Goal: Information Seeking & Learning: Learn about a topic

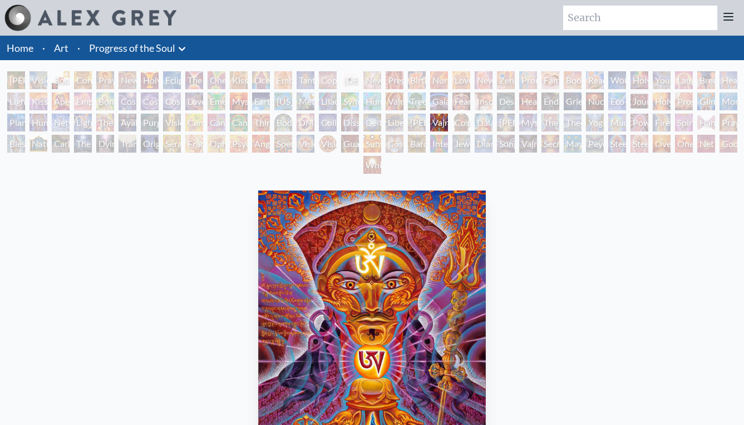
click at [21, 80] on div "[PERSON_NAME] & Eve" at bounding box center [16, 80] width 18 height 18
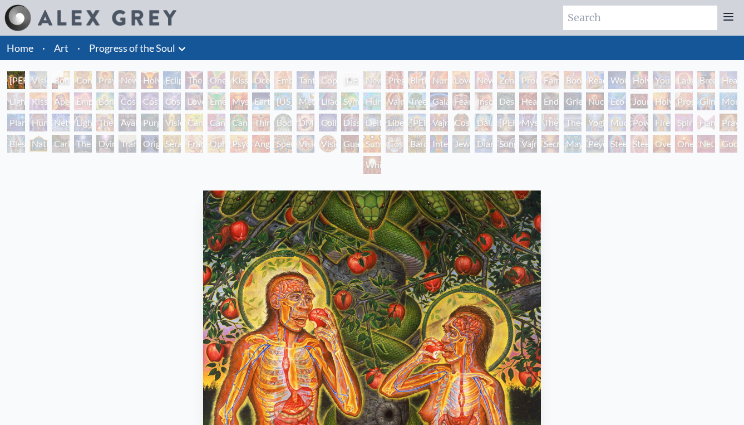
click at [36, 78] on div "Visionary Origin of Language" at bounding box center [38, 80] width 18 height 18
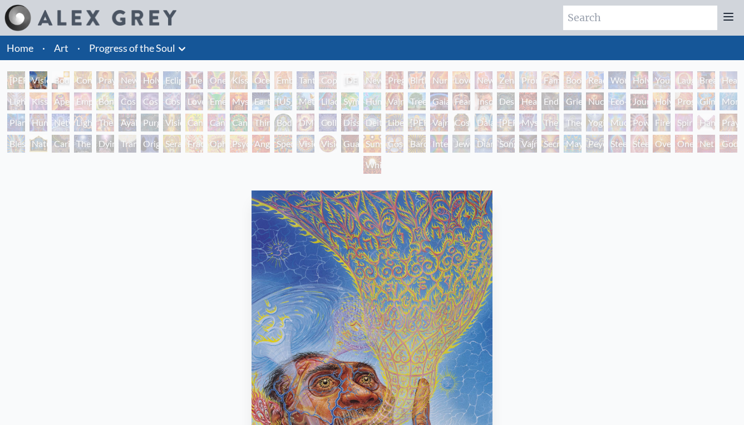
click at [168, 79] on div "Eclipse" at bounding box center [172, 80] width 18 height 18
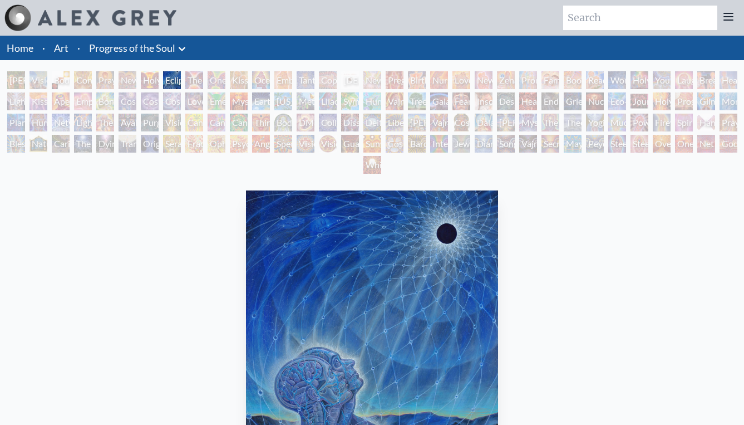
click at [270, 83] on div "Ocean of Love Bliss" at bounding box center [261, 80] width 18 height 18
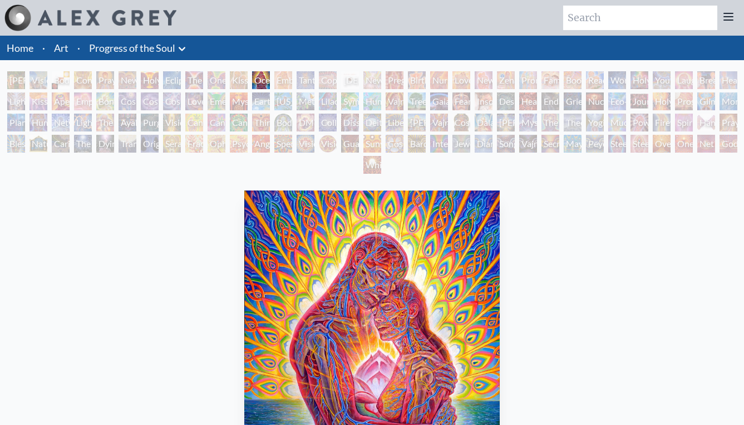
click at [234, 81] on div "Kissing" at bounding box center [239, 80] width 18 height 18
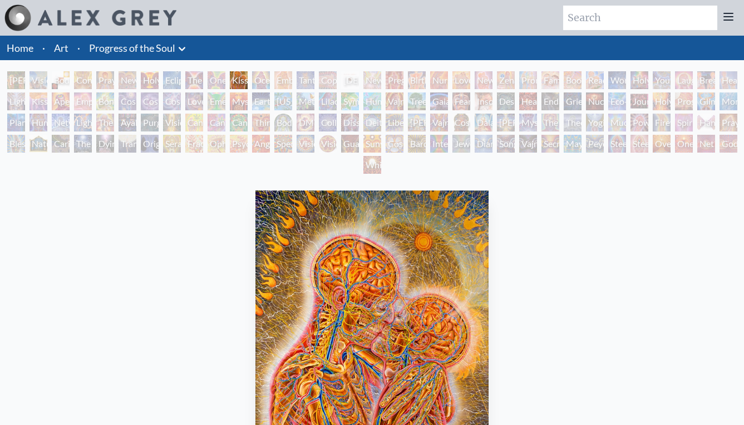
click at [211, 82] on div "One Taste" at bounding box center [217, 80] width 18 height 18
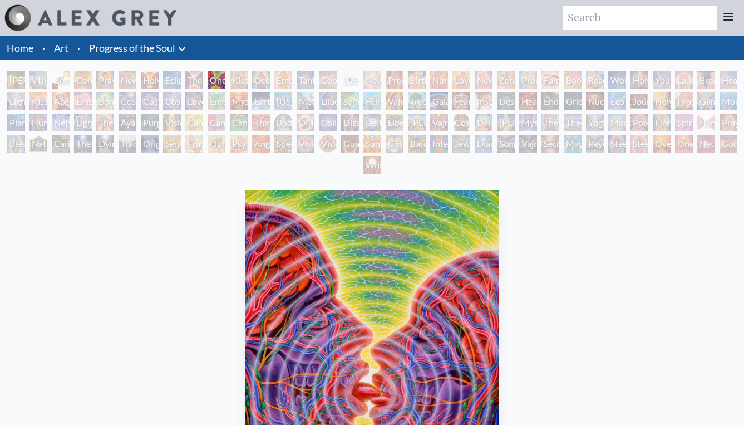
click at [193, 81] on div "The Kiss" at bounding box center [194, 80] width 18 height 18
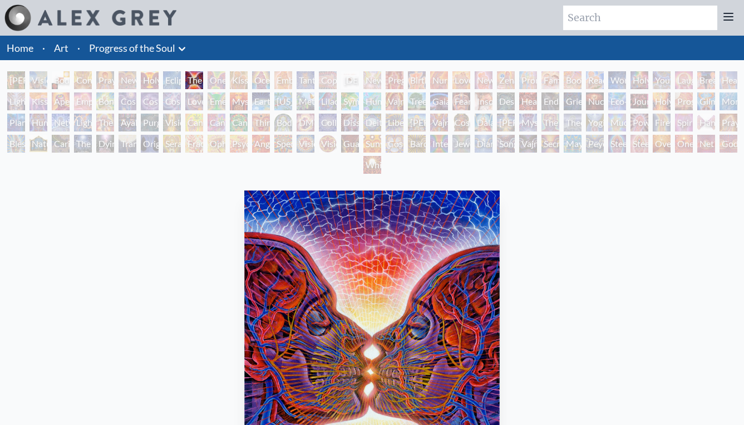
click at [177, 80] on div "Eclipse" at bounding box center [172, 80] width 18 height 18
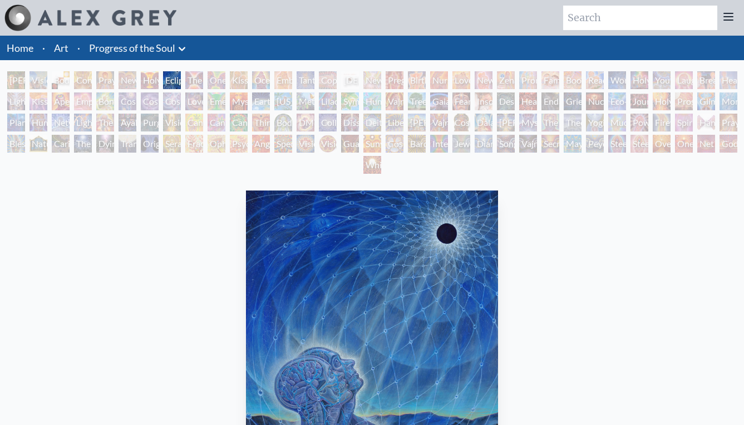
click at [158, 78] on div "Holy Grail" at bounding box center [150, 80] width 18 height 18
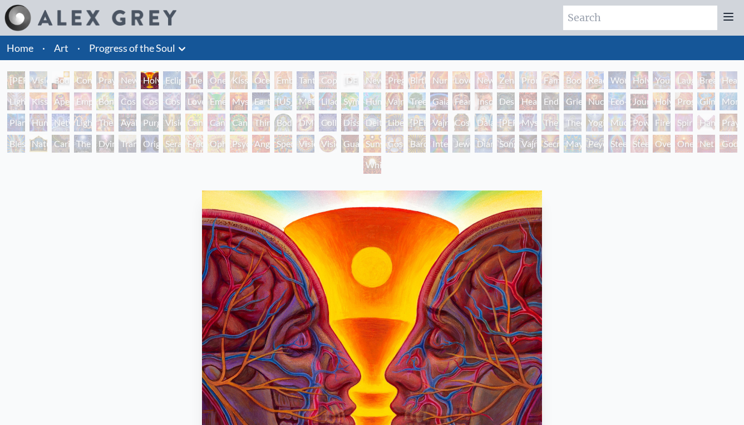
click at [283, 72] on div "Embracing" at bounding box center [283, 80] width 18 height 18
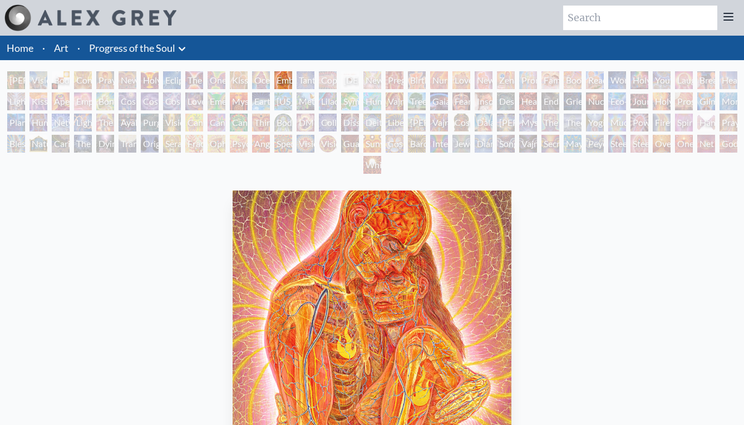
click at [292, 77] on div "Embracing" at bounding box center [283, 80] width 18 height 18
click at [350, 80] on div "[DEMOGRAPHIC_DATA] Embryo" at bounding box center [350, 80] width 18 height 18
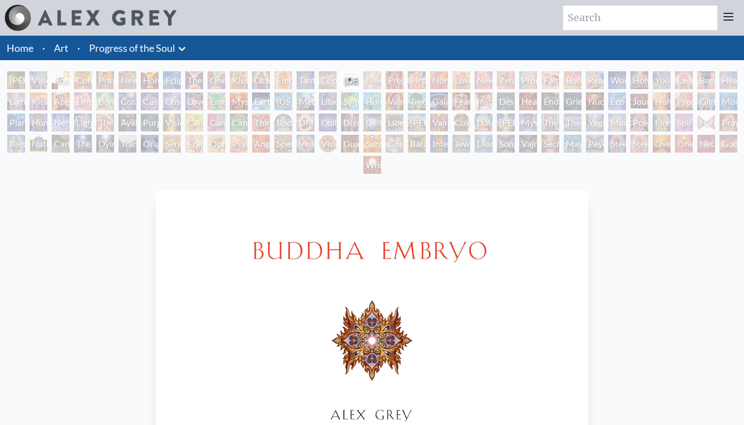
click at [315, 80] on div "[PERSON_NAME] & Eve Visionary Origin of Language Body, Mind, Spirit Contemplati…" at bounding box center [372, 124] width 744 height 106
click at [324, 80] on div "Copulating" at bounding box center [328, 80] width 18 height 18
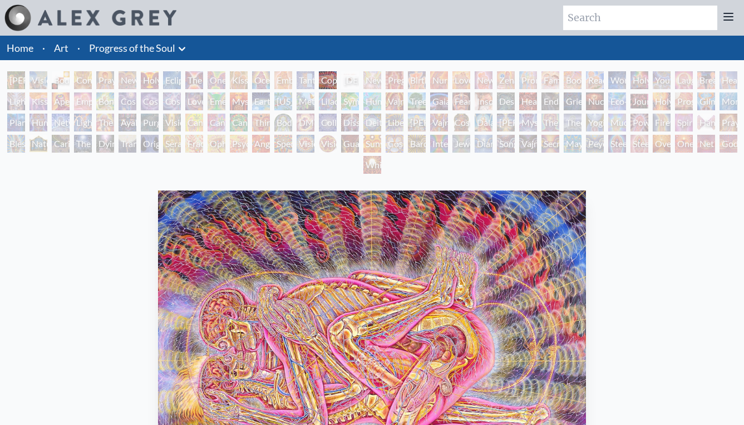
click at [304, 80] on div "Tantra" at bounding box center [306, 80] width 18 height 18
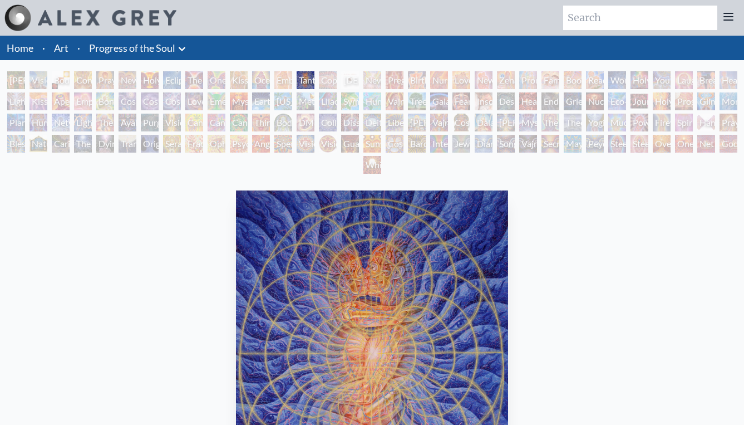
click at [281, 81] on div "Embracing" at bounding box center [283, 80] width 18 height 18
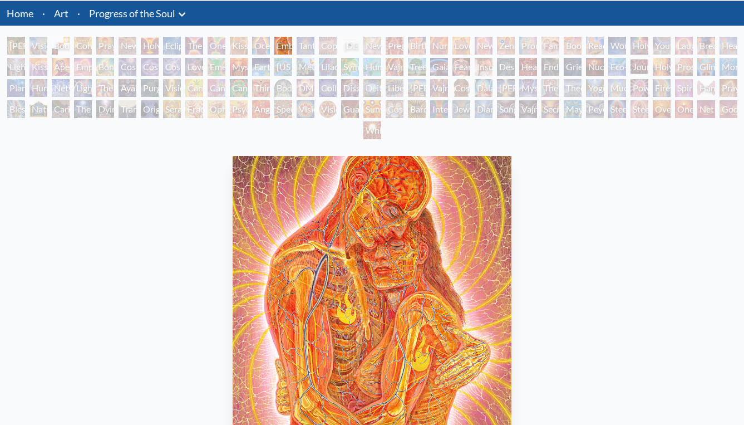
scroll to position [32, 0]
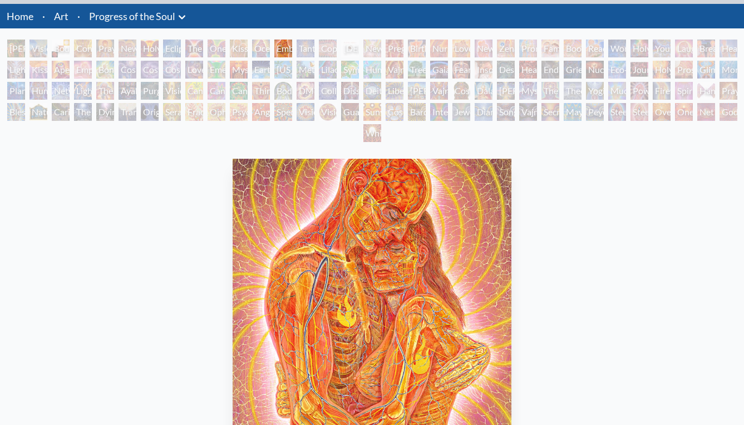
click at [327, 42] on div "Copulating" at bounding box center [328, 49] width 18 height 18
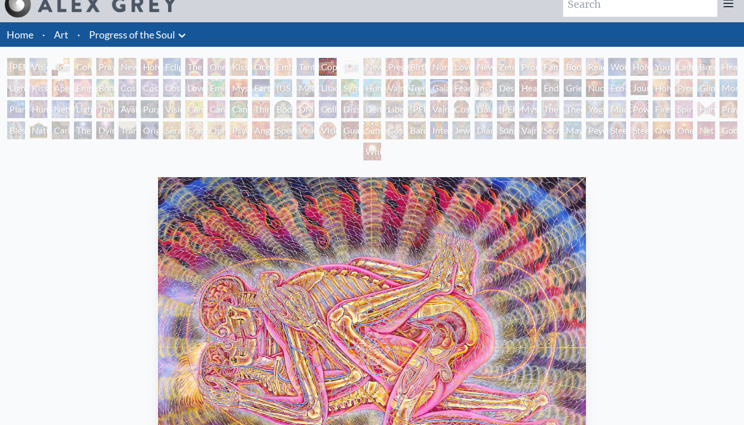
scroll to position [12, 0]
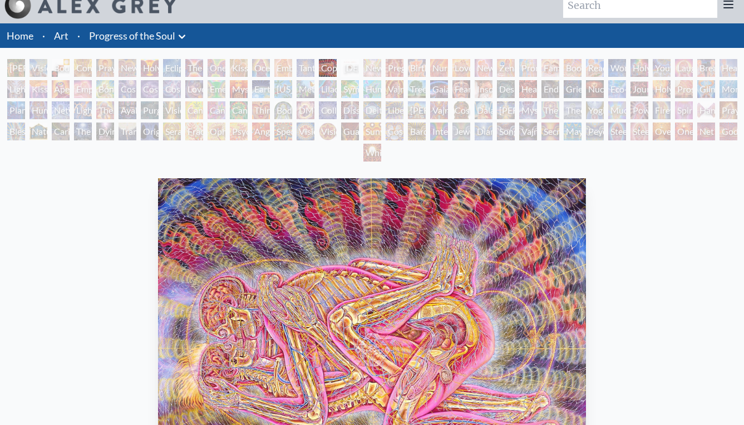
click at [404, 68] on div "Pregnancy" at bounding box center [395, 68] width 18 height 18
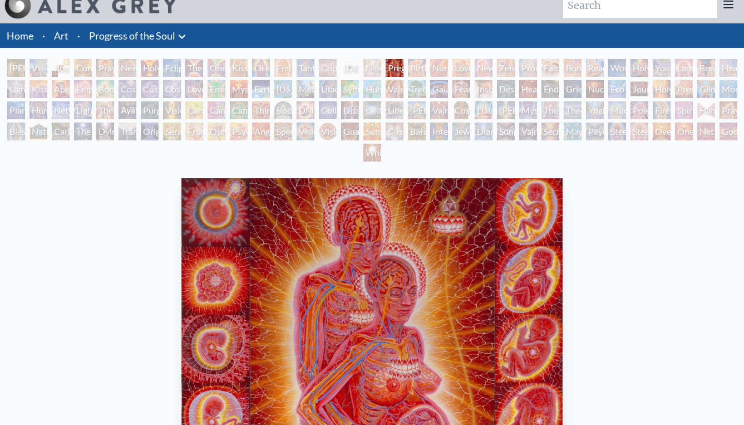
click at [370, 68] on div "Newborn" at bounding box center [372, 68] width 18 height 18
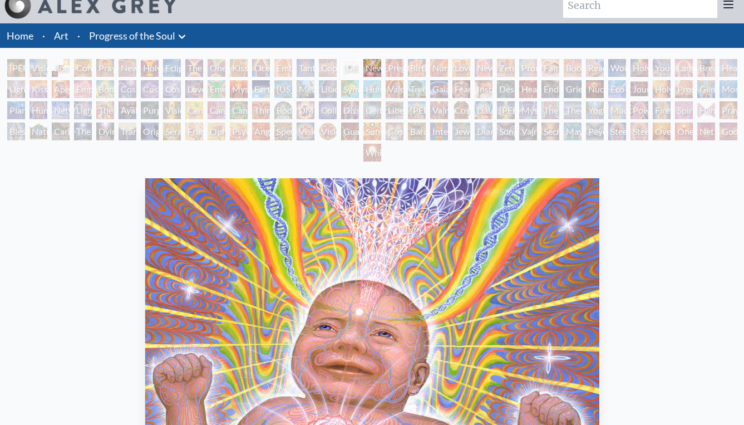
click at [359, 66] on div "[DEMOGRAPHIC_DATA] Embryo" at bounding box center [350, 68] width 18 height 18
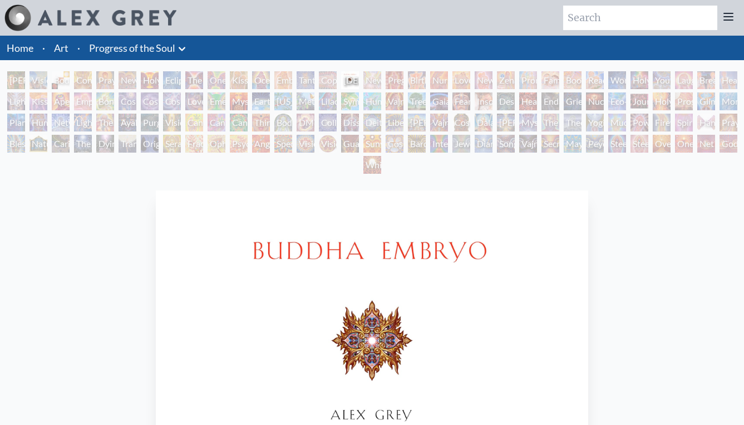
click at [336, 78] on div "Copulating" at bounding box center [328, 80] width 18 height 18
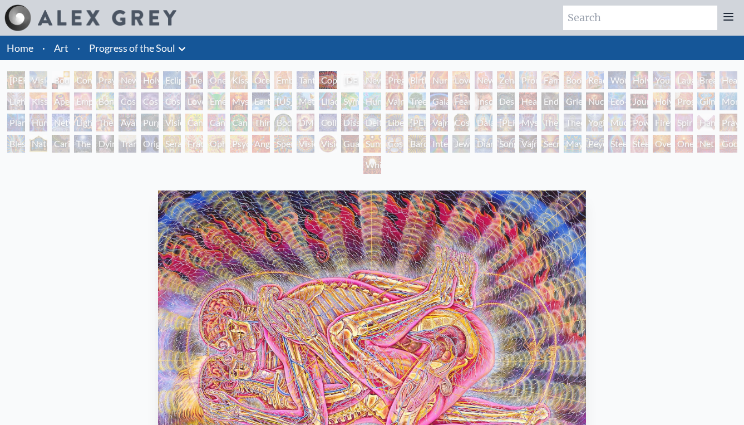
click at [404, 75] on div "Pregnancy" at bounding box center [395, 80] width 18 height 18
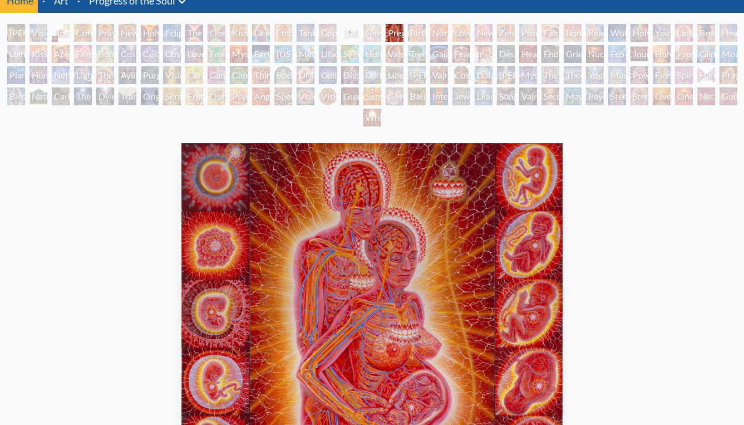
scroll to position [47, 0]
click at [414, 31] on div "Birth" at bounding box center [417, 33] width 18 height 18
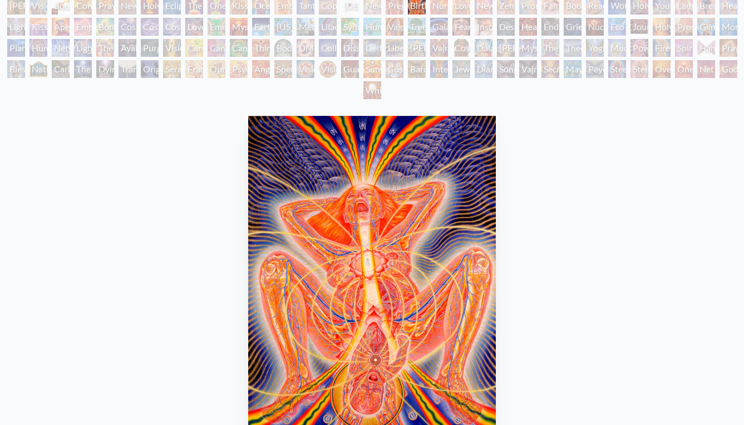
scroll to position [65, 0]
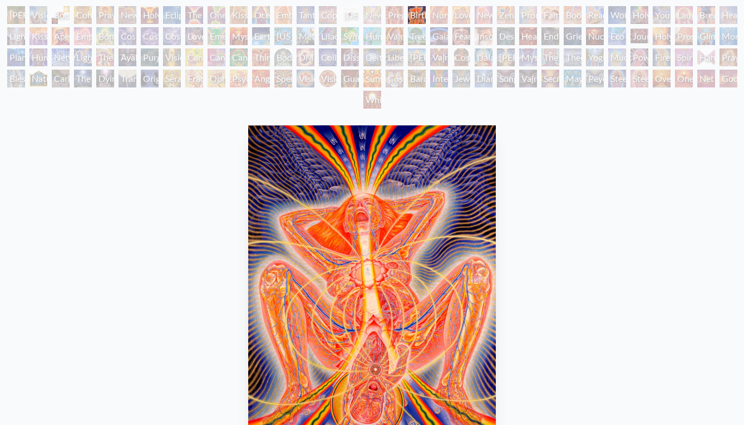
click at [434, 7] on div "[PERSON_NAME] & Eve Visionary Origin of Language Body, Mind, Spirit Contemplati…" at bounding box center [372, 59] width 744 height 106
click at [444, 15] on div "Nursing" at bounding box center [439, 15] width 18 height 18
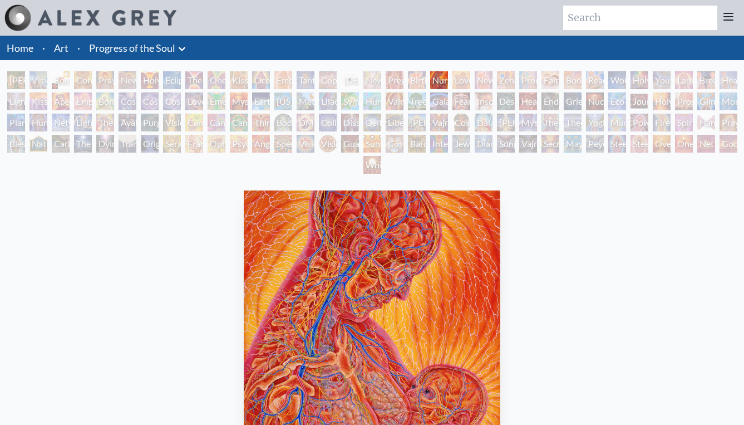
click at [456, 76] on div "Love Circuit" at bounding box center [462, 80] width 18 height 18
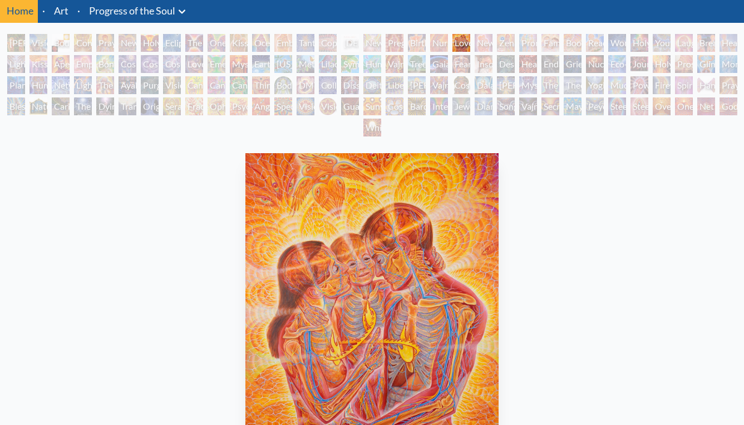
scroll to position [28, 0]
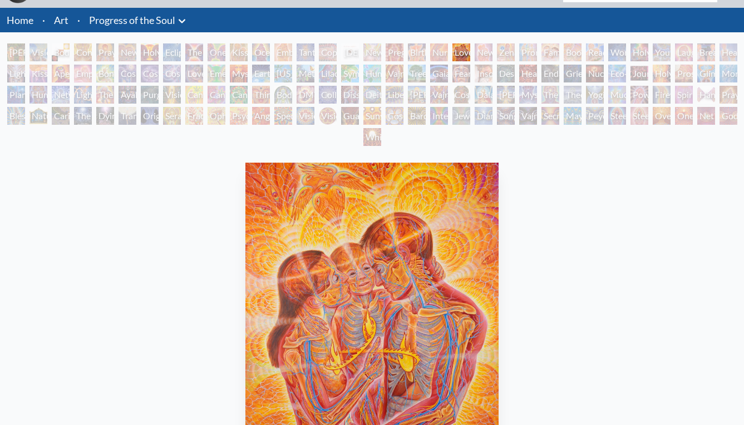
click at [482, 55] on div "New Family" at bounding box center [484, 52] width 18 height 18
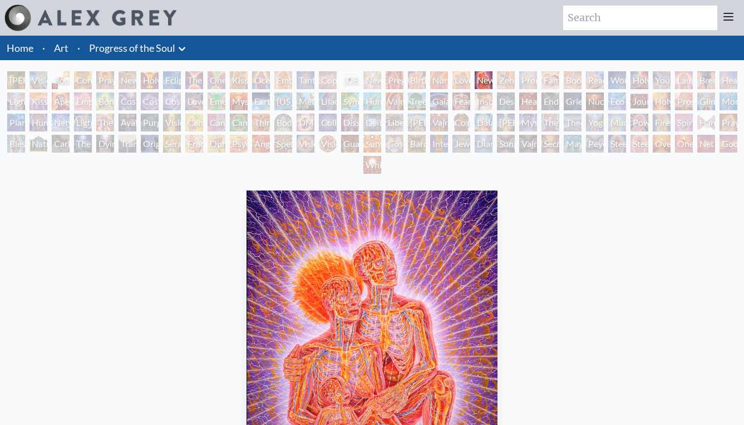
click at [501, 80] on div "Zena Lotus" at bounding box center [506, 80] width 18 height 18
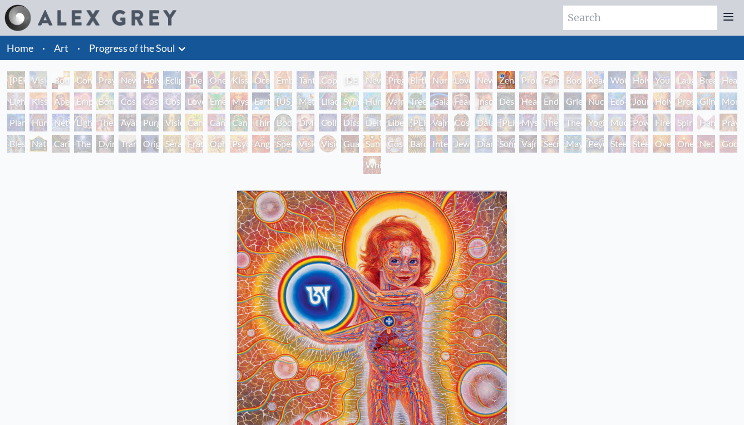
click at [529, 84] on div "Promise" at bounding box center [528, 80] width 18 height 18
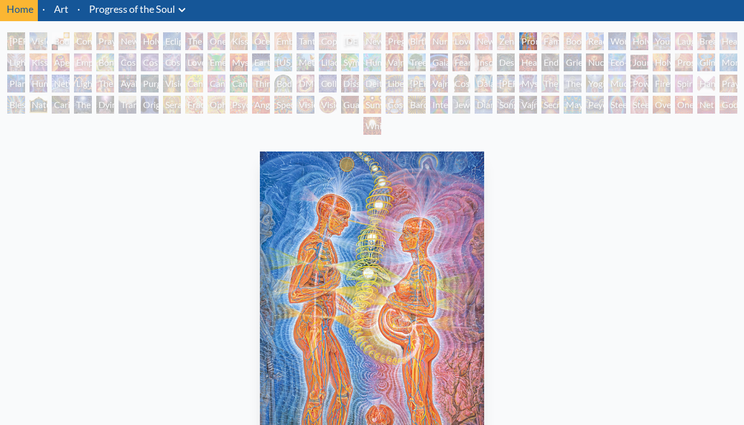
scroll to position [16, 0]
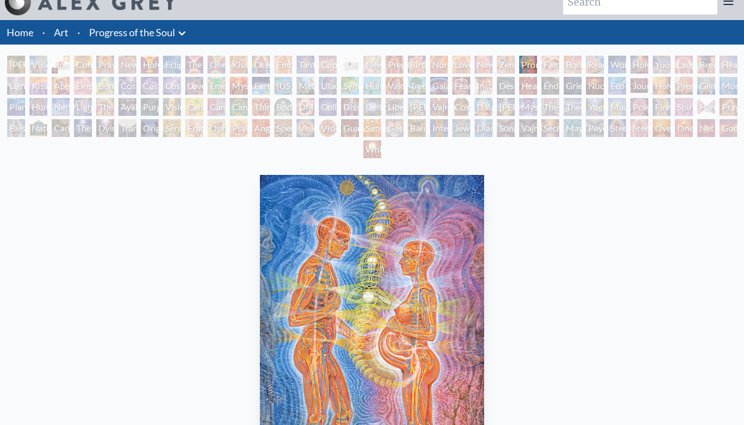
click at [548, 70] on div "Family" at bounding box center [551, 65] width 18 height 18
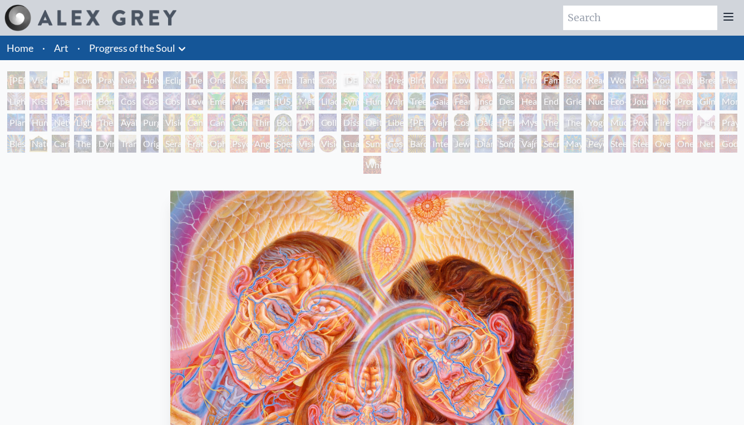
click at [568, 71] on div "Home · Art · Progress of the Soul Anatomical Drawings" at bounding box center [372, 355] width 744 height 638
click at [572, 76] on div "Boo-boo" at bounding box center [573, 80] width 18 height 18
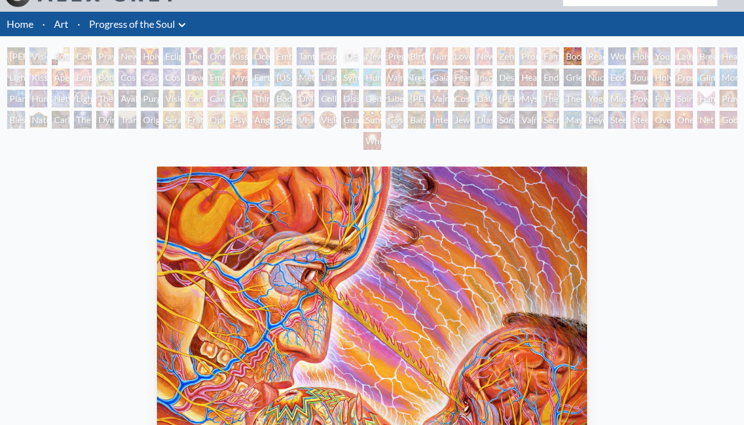
scroll to position [8, 0]
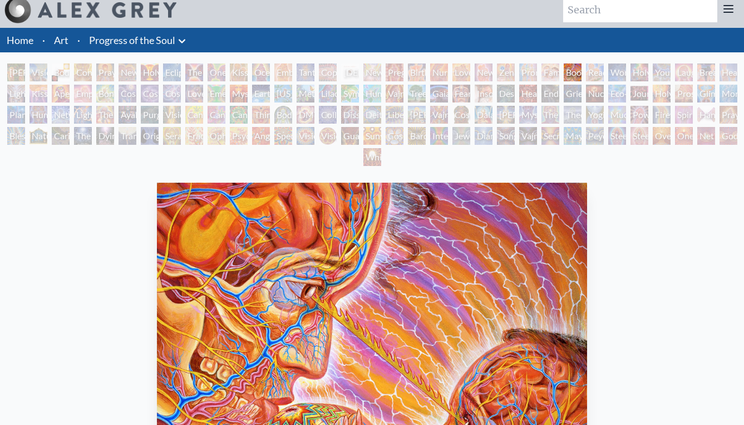
click at [582, 70] on div "Boo-boo" at bounding box center [573, 72] width 18 height 18
click at [626, 70] on div "Wonder" at bounding box center [617, 72] width 18 height 18
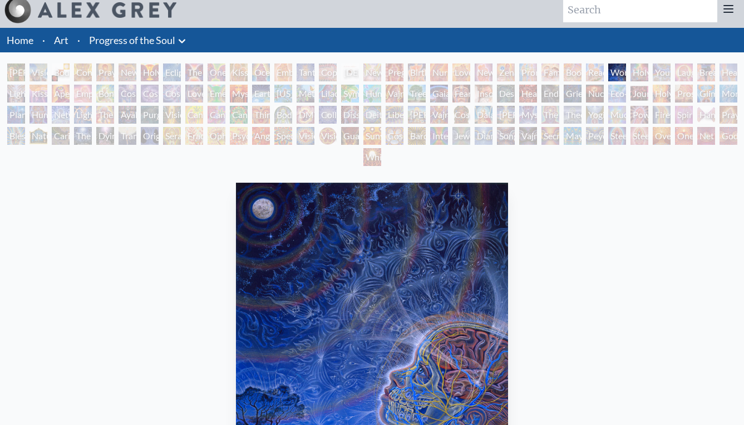
click at [591, 70] on div "Reading" at bounding box center [595, 72] width 18 height 18
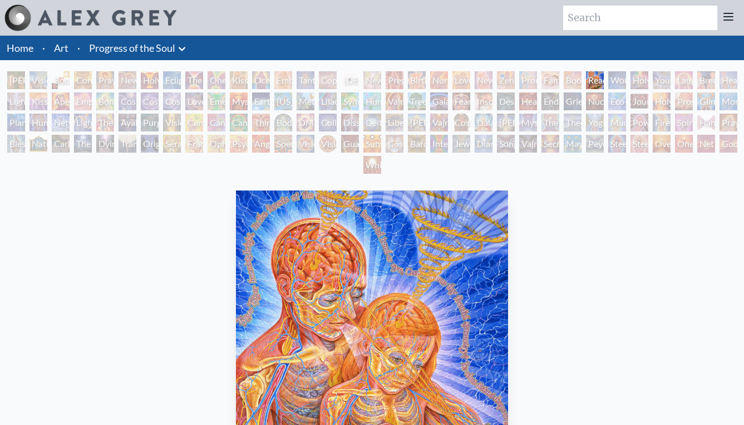
click at [574, 78] on div "Boo-boo" at bounding box center [573, 80] width 18 height 18
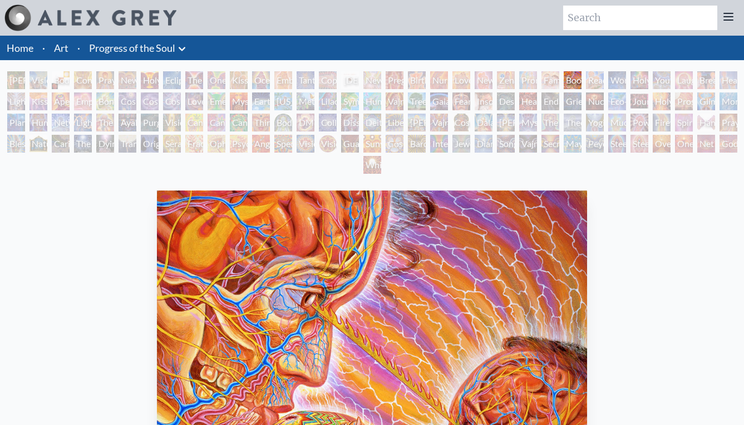
click at [595, 83] on div "Reading" at bounding box center [595, 80] width 18 height 18
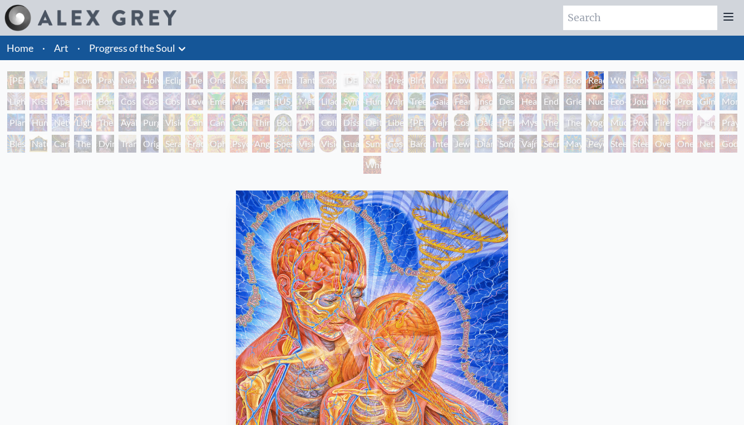
click at [618, 78] on div "Wonder" at bounding box center [617, 80] width 18 height 18
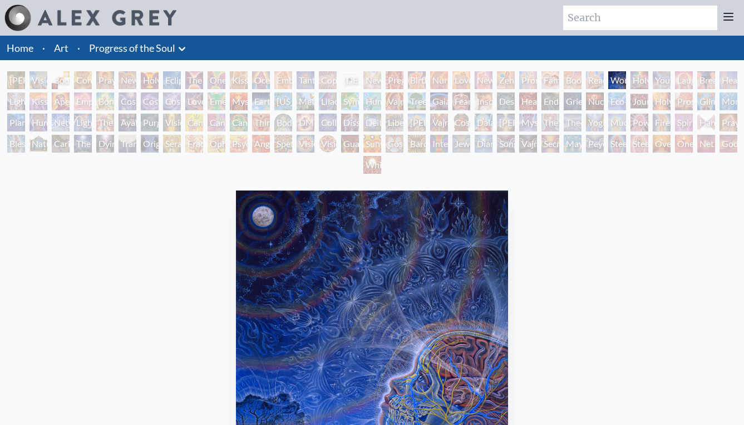
click at [635, 78] on div "Holy Family" at bounding box center [640, 80] width 18 height 18
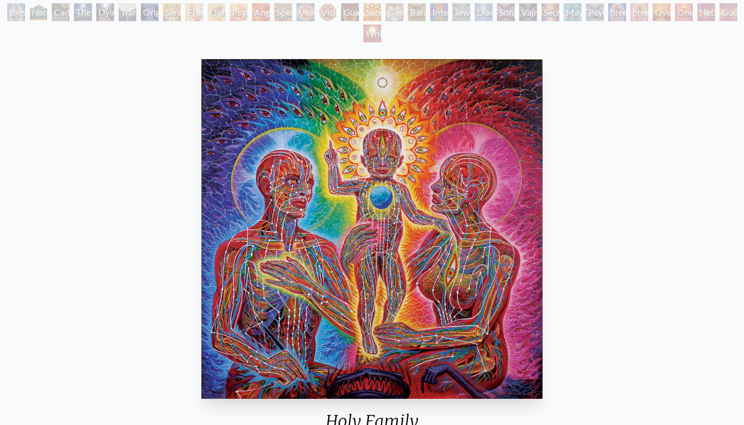
scroll to position [112, 0]
